Goal: Find specific page/section: Find specific page/section

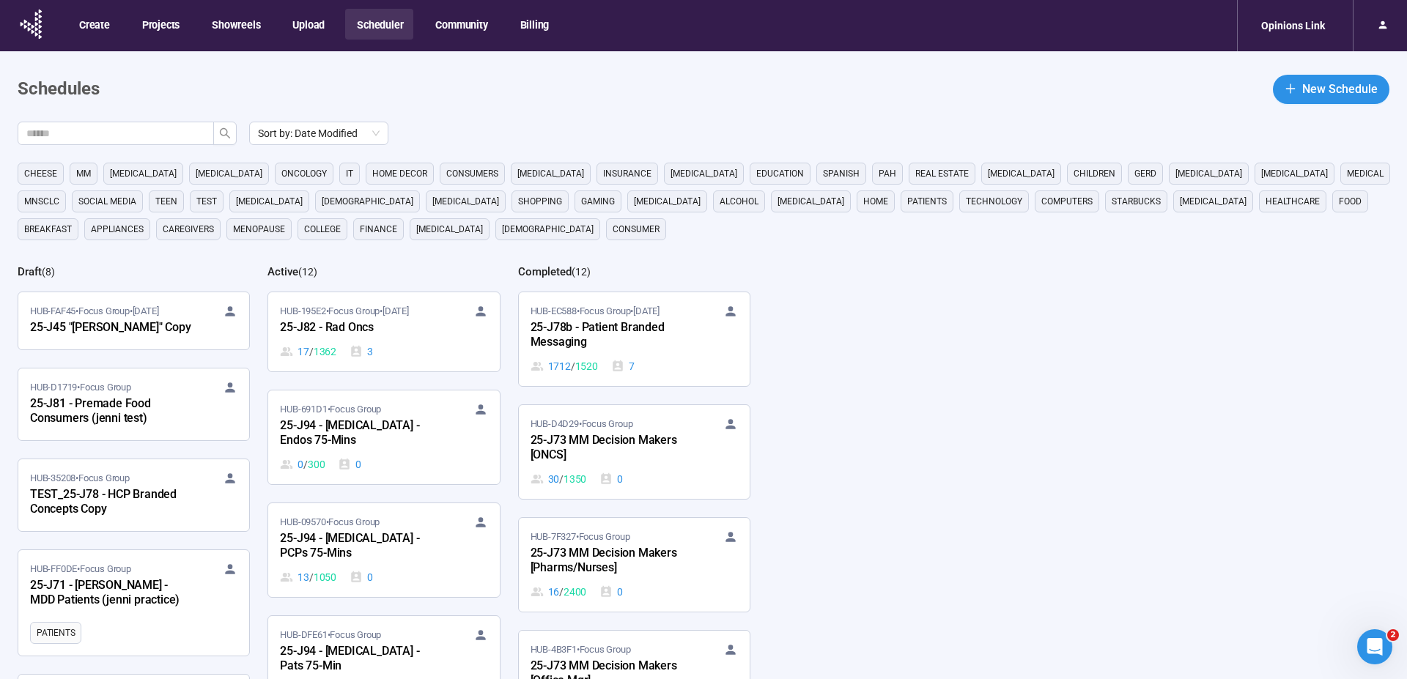
click at [380, 26] on button "Scheduler" at bounding box center [379, 24] width 68 height 31
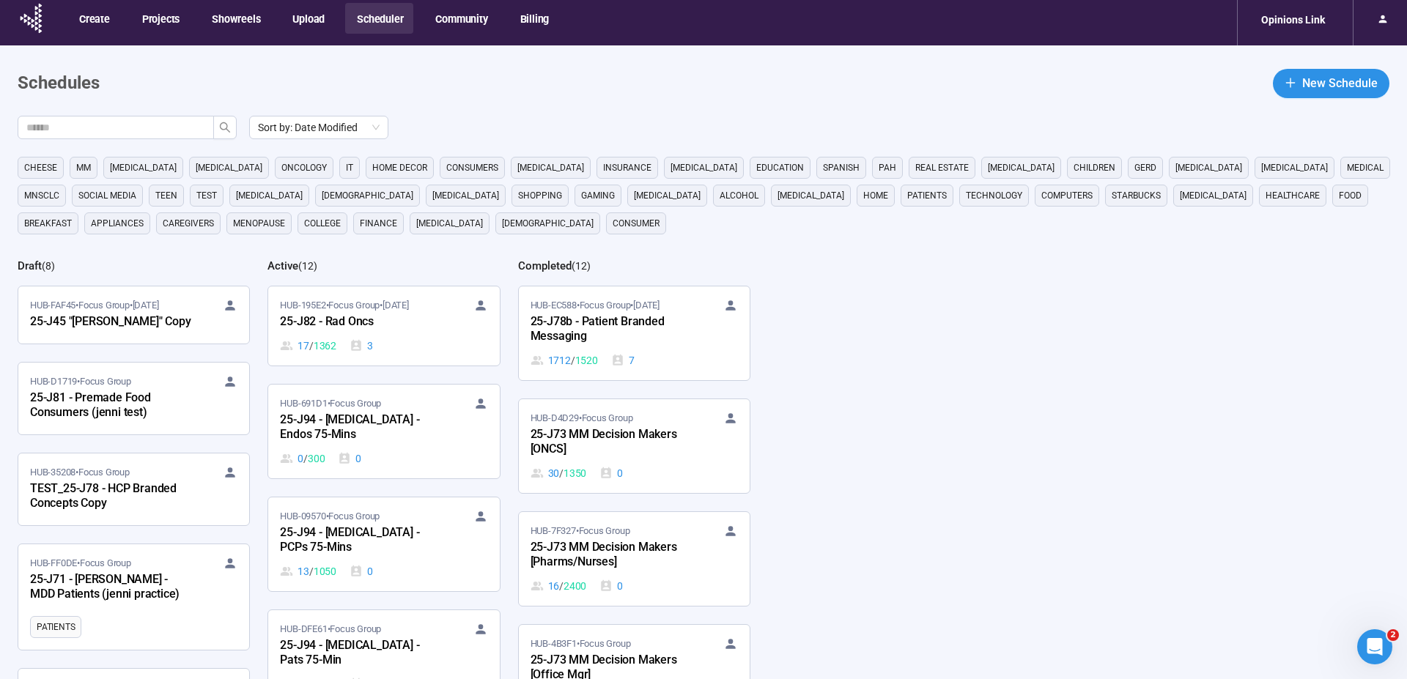
scroll to position [7, 0]
